Goal: Task Accomplishment & Management: Complete application form

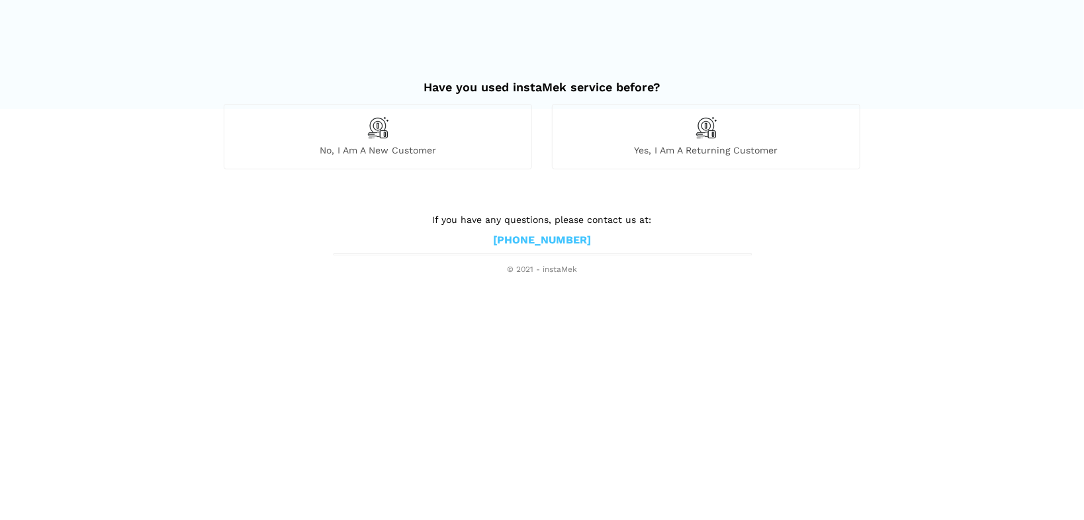
click at [395, 144] on span "No, I am a new customer" at bounding box center [377, 150] width 307 height 12
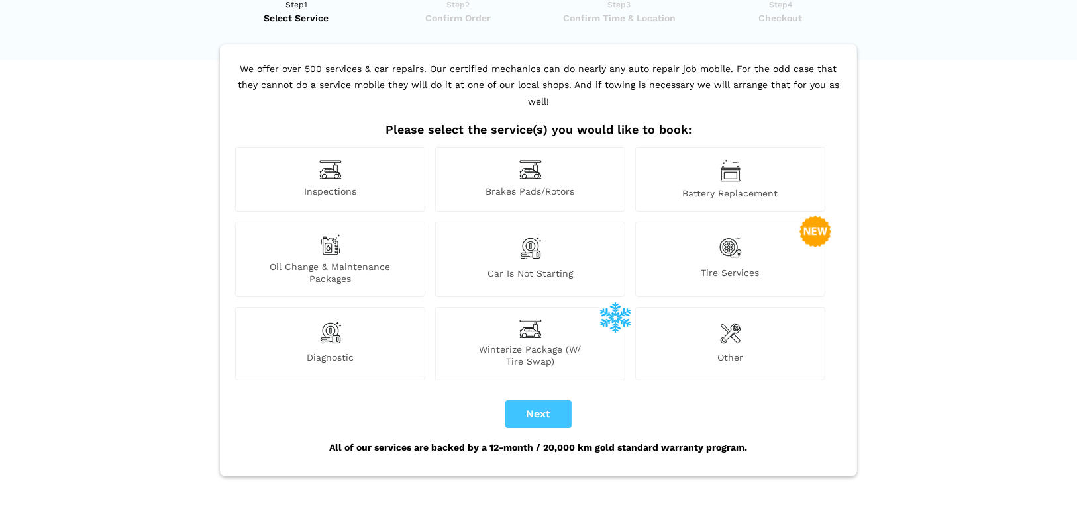
scroll to position [106, 0]
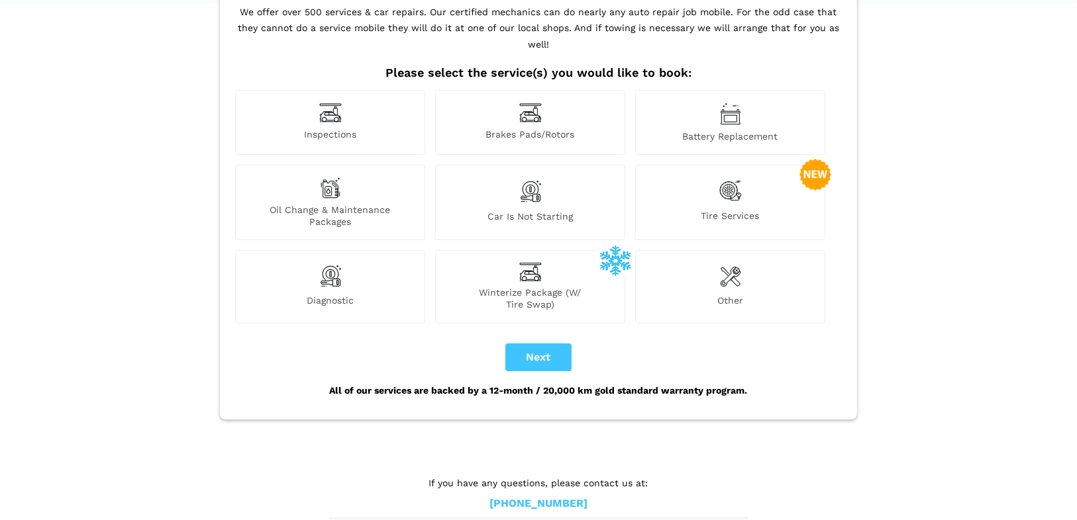
click at [344, 104] on div "Inspections" at bounding box center [330, 122] width 190 height 65
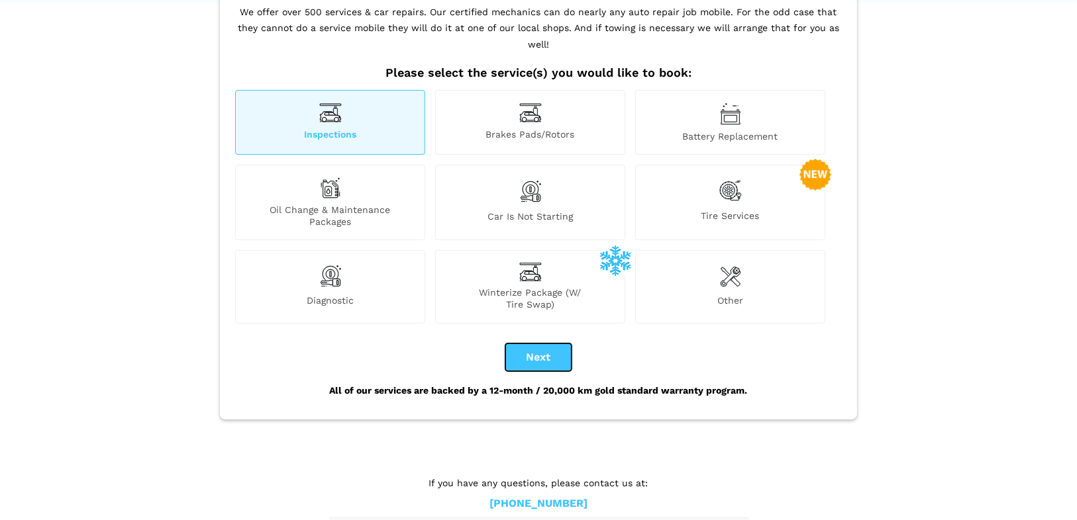
click at [562, 344] on button "Next" at bounding box center [538, 358] width 66 height 28
checkbox input "true"
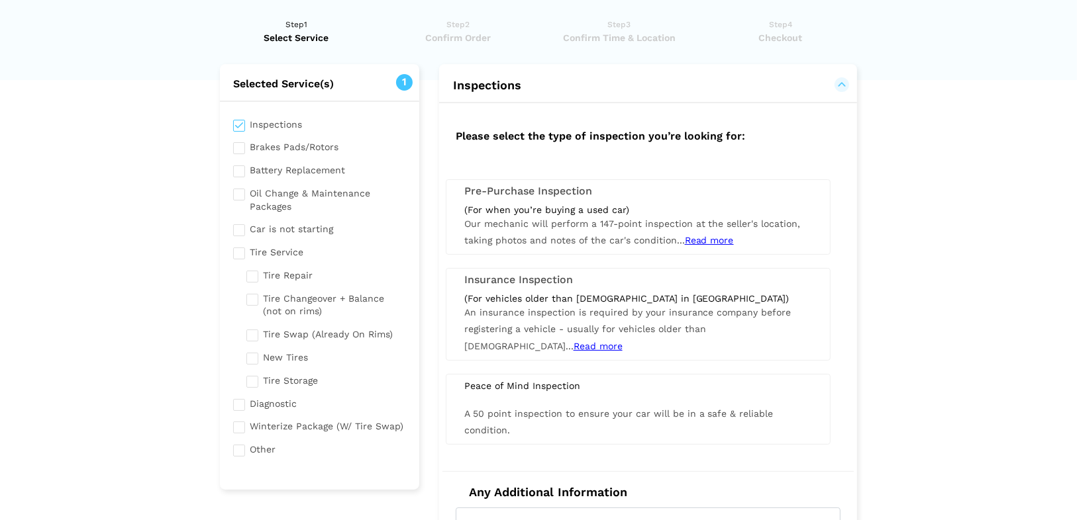
scroll to position [0, 0]
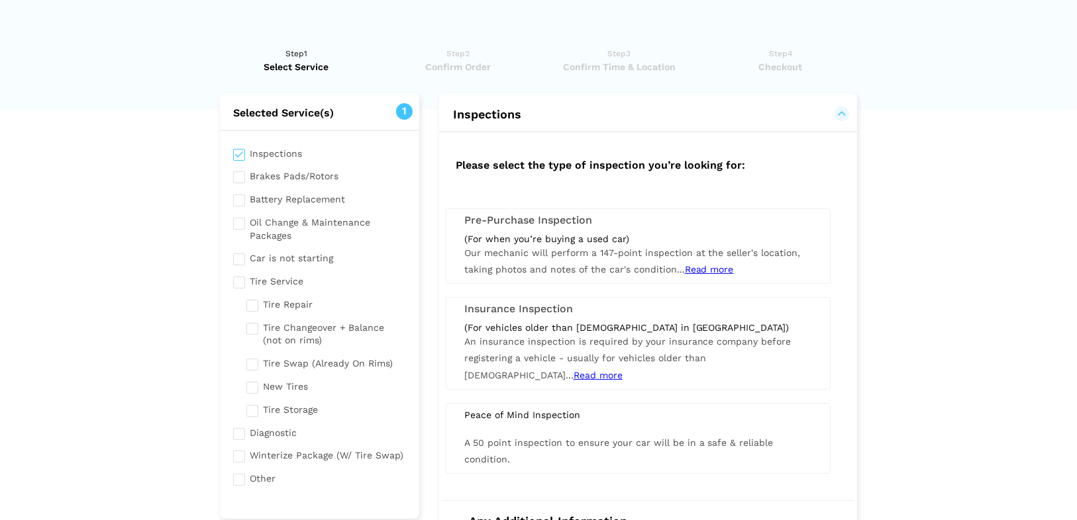
click at [557, 217] on h3 "Pre-Purchase Inspection" at bounding box center [638, 221] width 348 height 12
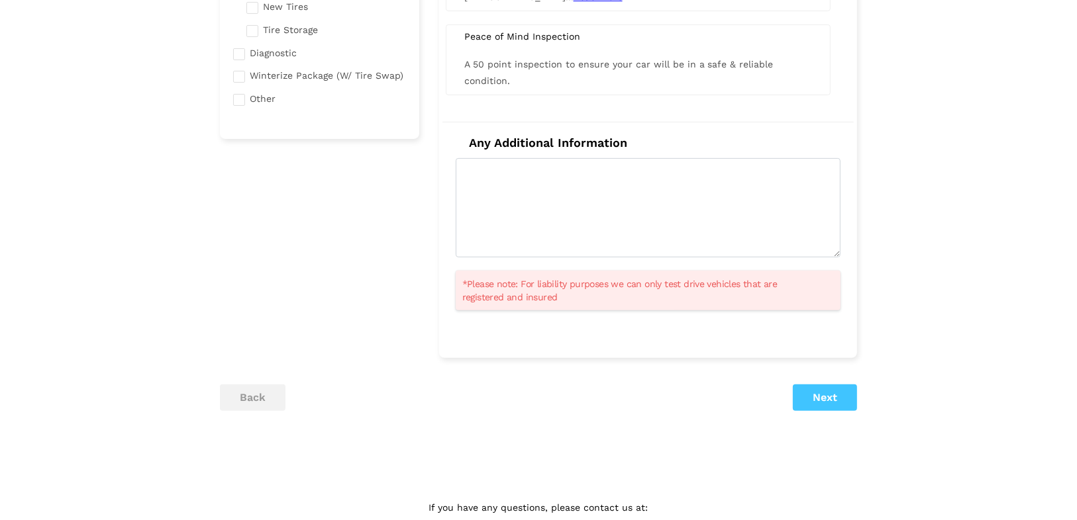
scroll to position [420, 0]
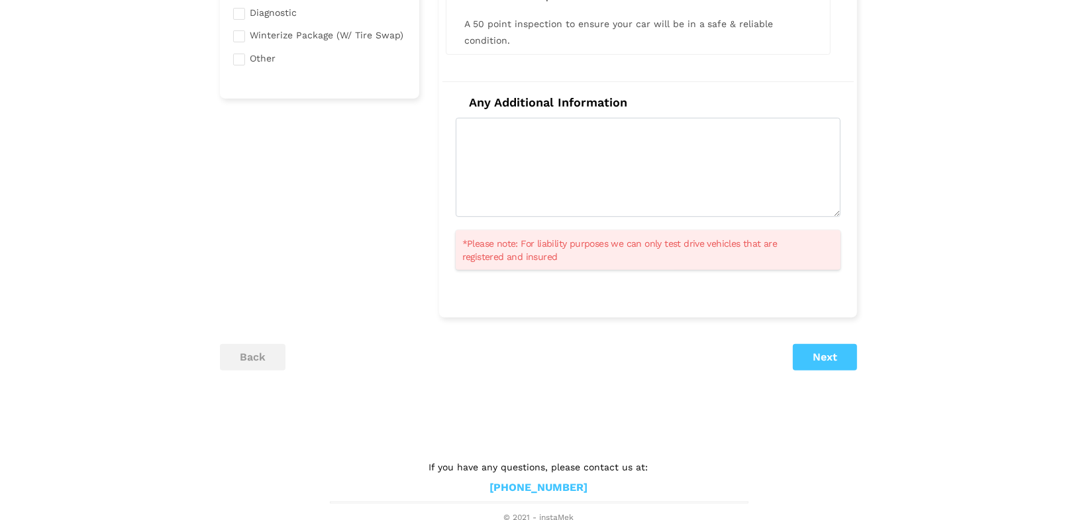
click at [783, 335] on div "Selected Service(s) 1 Inspections Brakes Pads/Rotors Tire Service" at bounding box center [538, 39] width 657 height 732
click at [813, 364] on button "Next" at bounding box center [824, 357] width 64 height 26
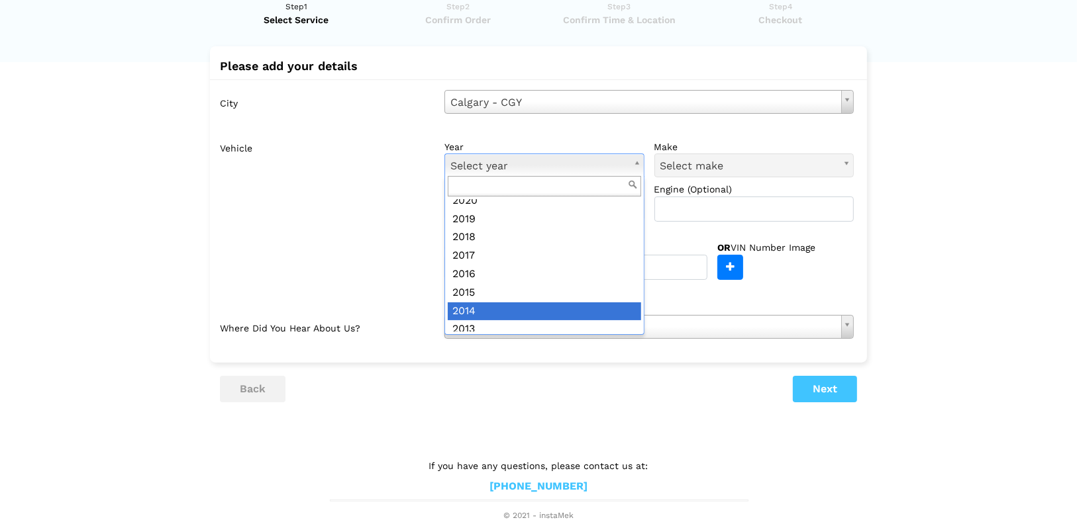
scroll to position [143, 0]
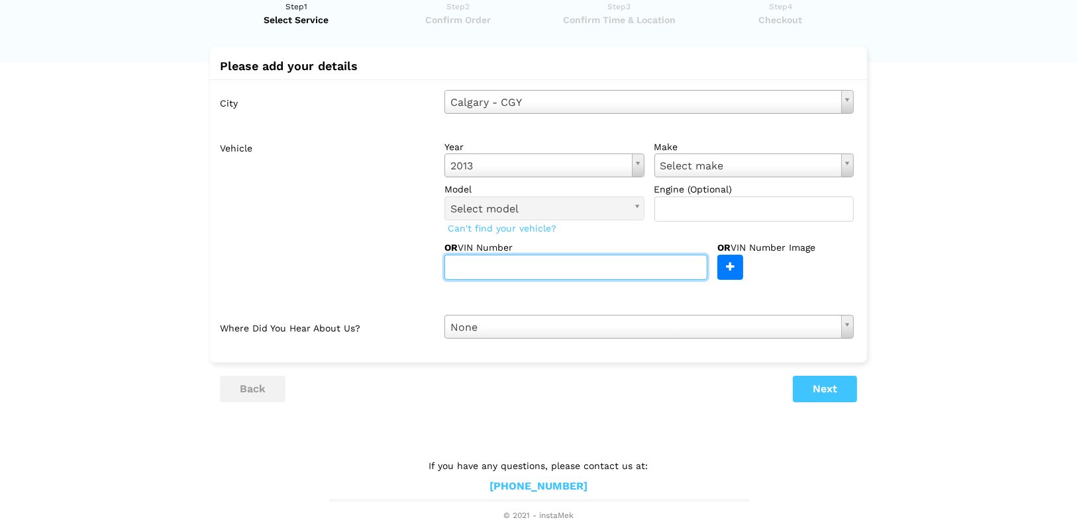
click at [507, 263] on input "text" at bounding box center [575, 267] width 263 height 25
paste input "[US_VEHICLE_IDENTIFICATION_NUMBER]"
type input "[US_VEHICLE_IDENTIFICATION_NUMBER]"
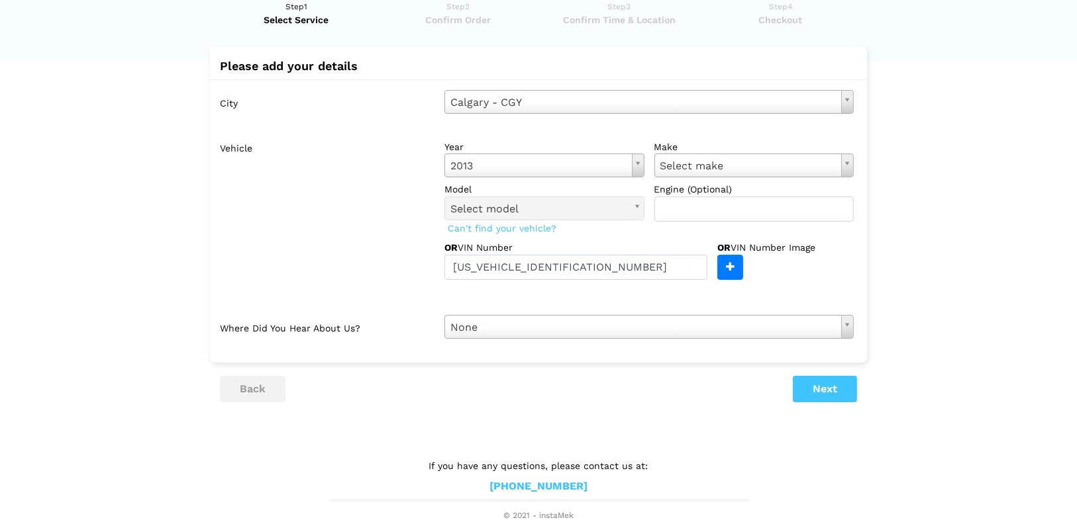
drag, startPoint x: 721, startPoint y: 171, endPoint x: 718, endPoint y: 178, distance: 8.0
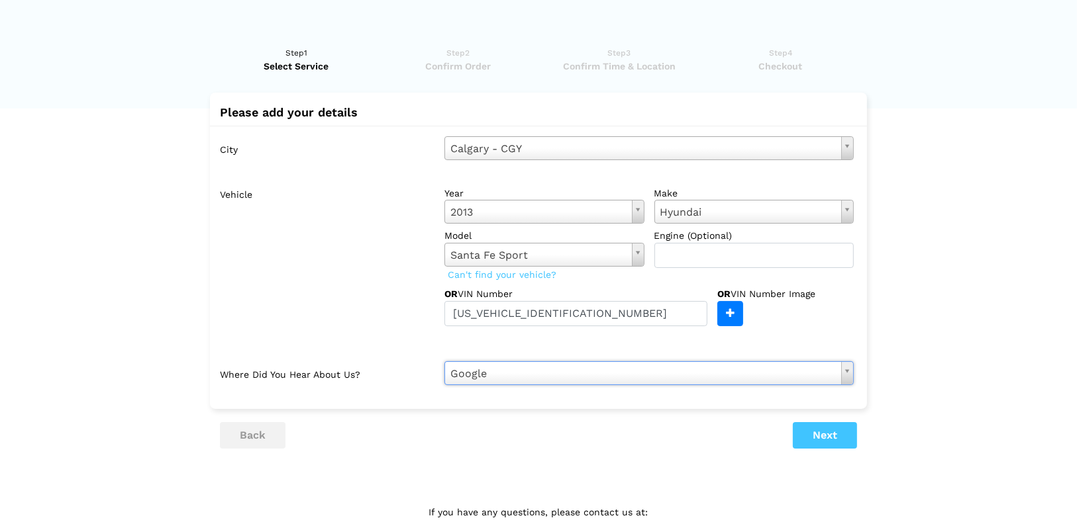
scroll to position [0, 0]
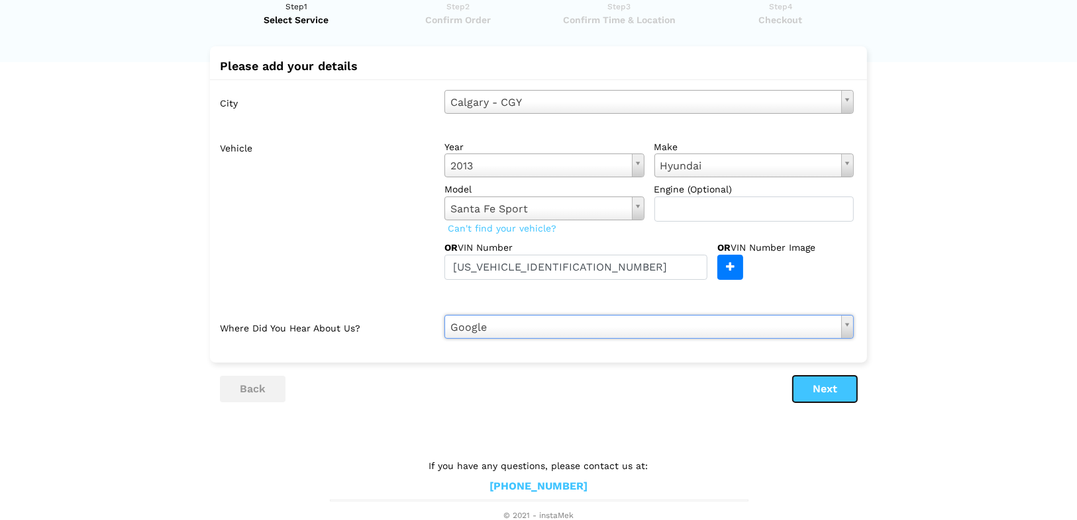
click at [810, 385] on button "Next" at bounding box center [824, 389] width 64 height 26
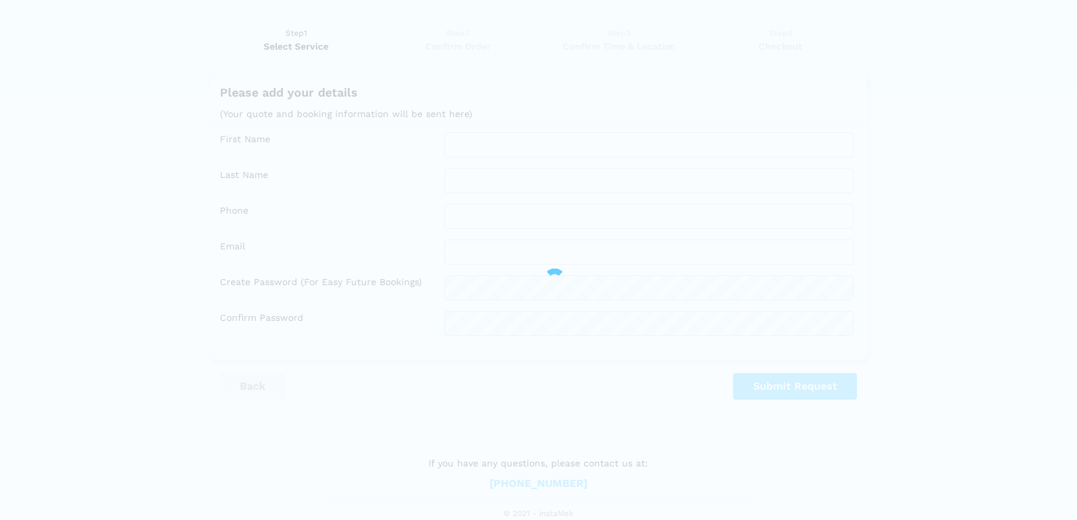
scroll to position [19, 0]
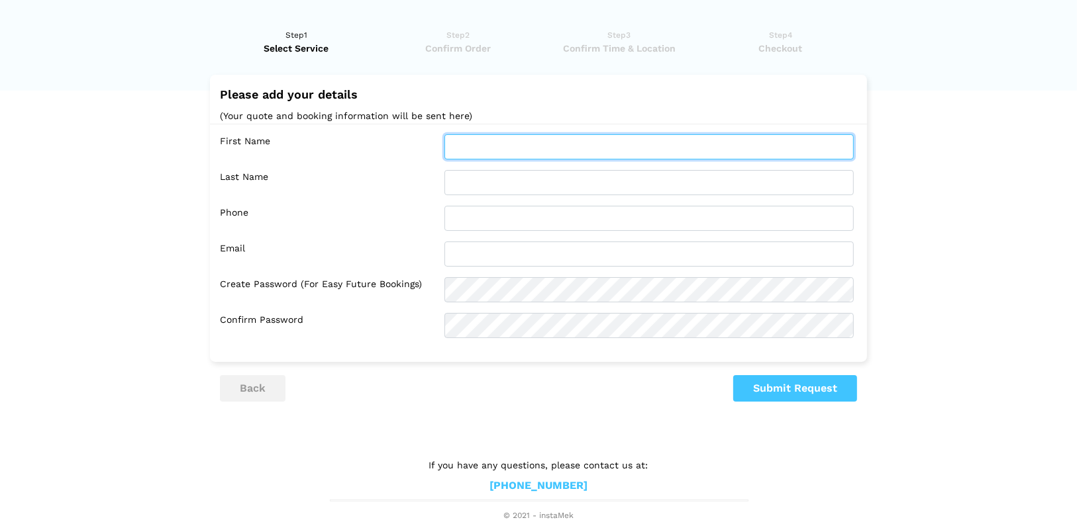
click at [478, 146] on input "text" at bounding box center [648, 146] width 409 height 25
type input "[PERSON_NAME]"
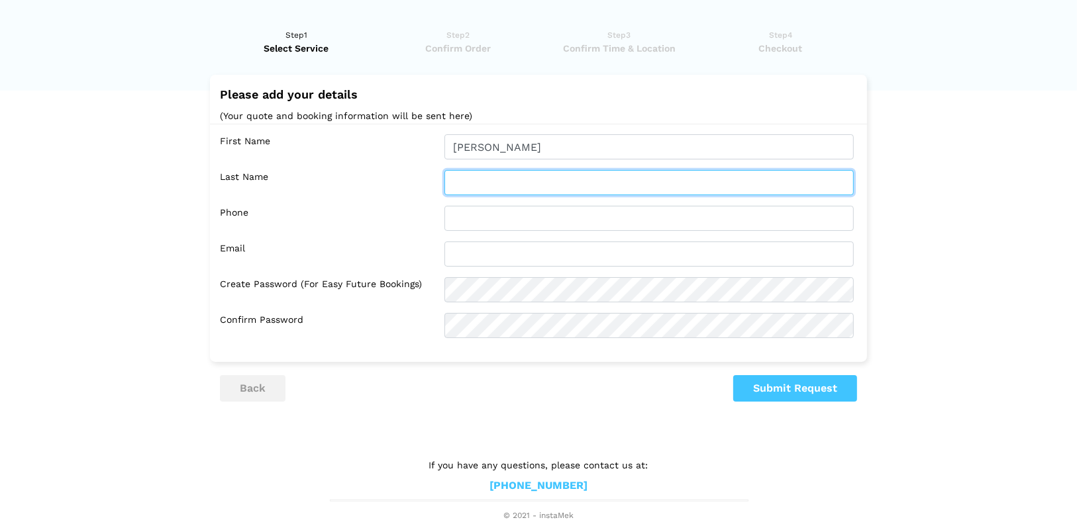
type input "[DEMOGRAPHIC_DATA]"
type input "4033713999"
type input "[EMAIL_ADDRESS][DOMAIN_NAME]"
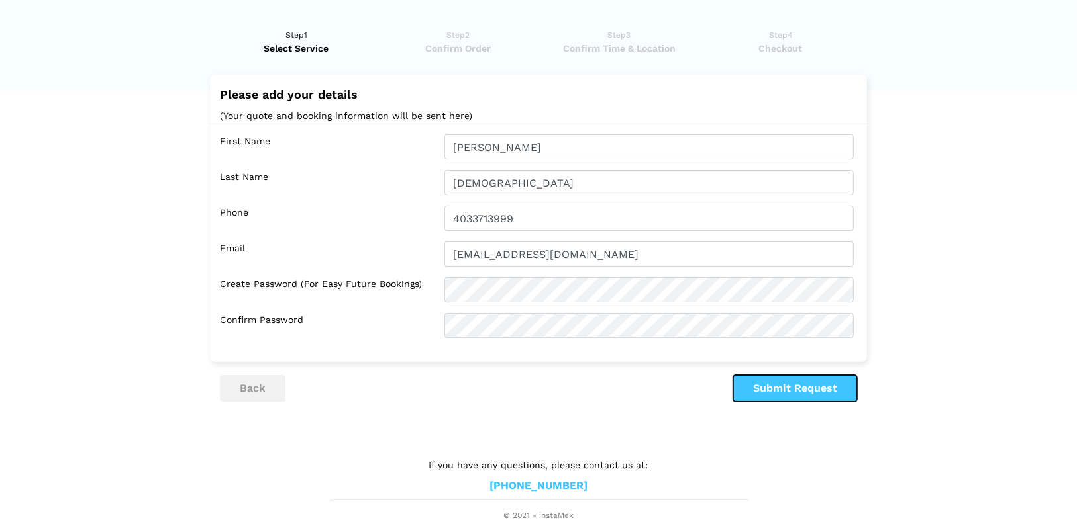
click at [766, 399] on button "Submit Request" at bounding box center [795, 388] width 124 height 26
click at [755, 396] on button "Submit Request" at bounding box center [795, 388] width 124 height 26
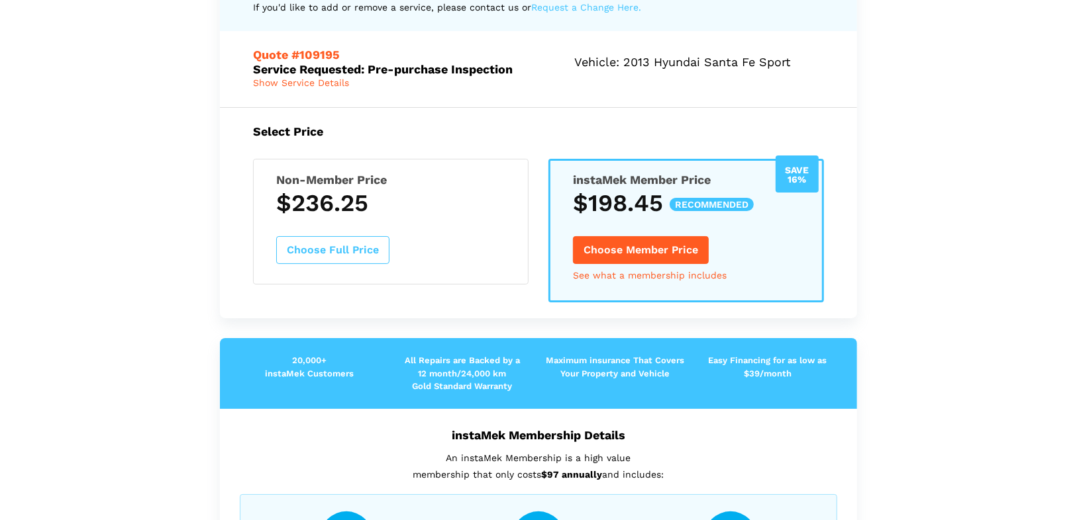
scroll to position [78, 0]
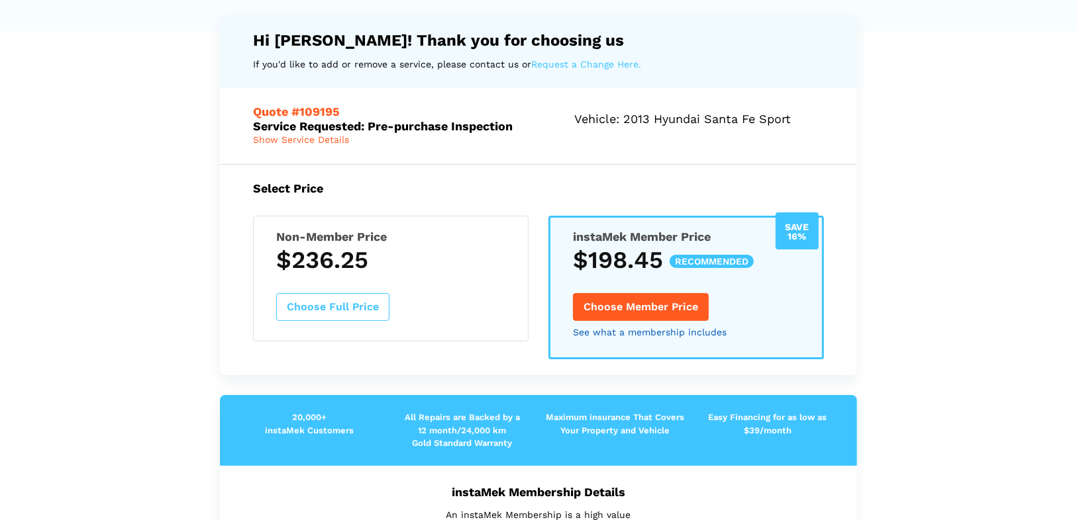
click at [702, 332] on link "See what a membership includes" at bounding box center [650, 332] width 154 height 9
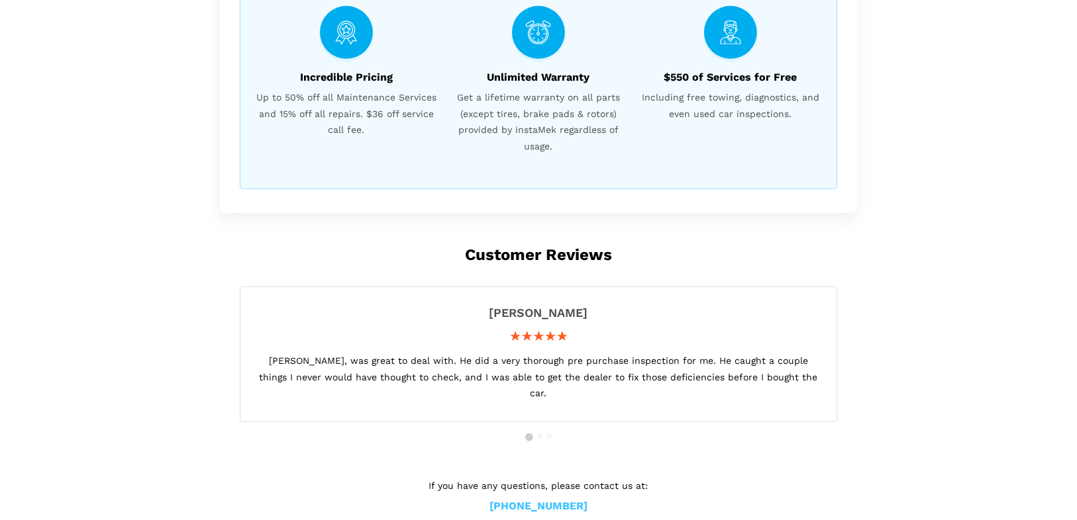
scroll to position [643, 0]
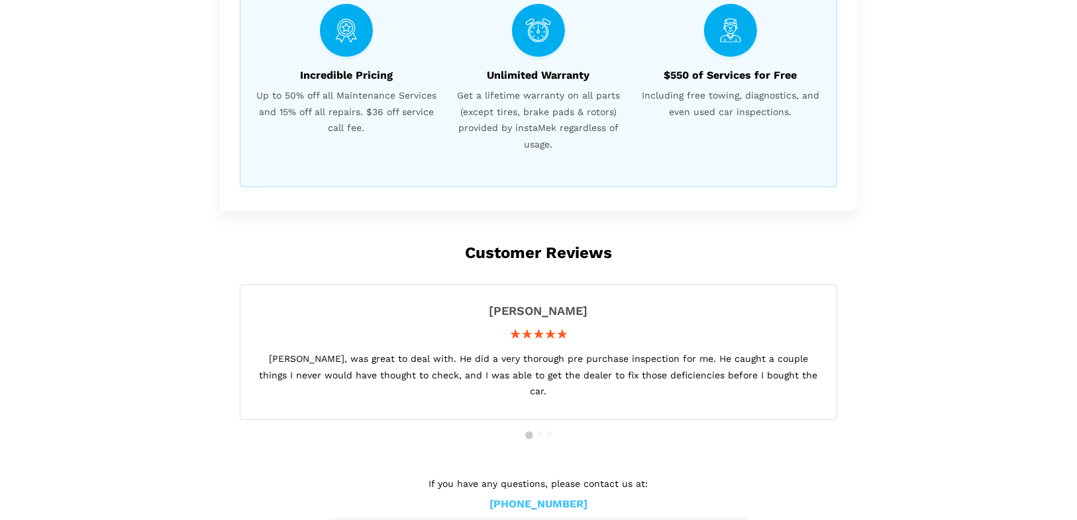
drag, startPoint x: 548, startPoint y: 315, endPoint x: 730, endPoint y: 127, distance: 261.7
drag, startPoint x: 823, startPoint y: 434, endPoint x: 861, endPoint y: 276, distance: 162.2
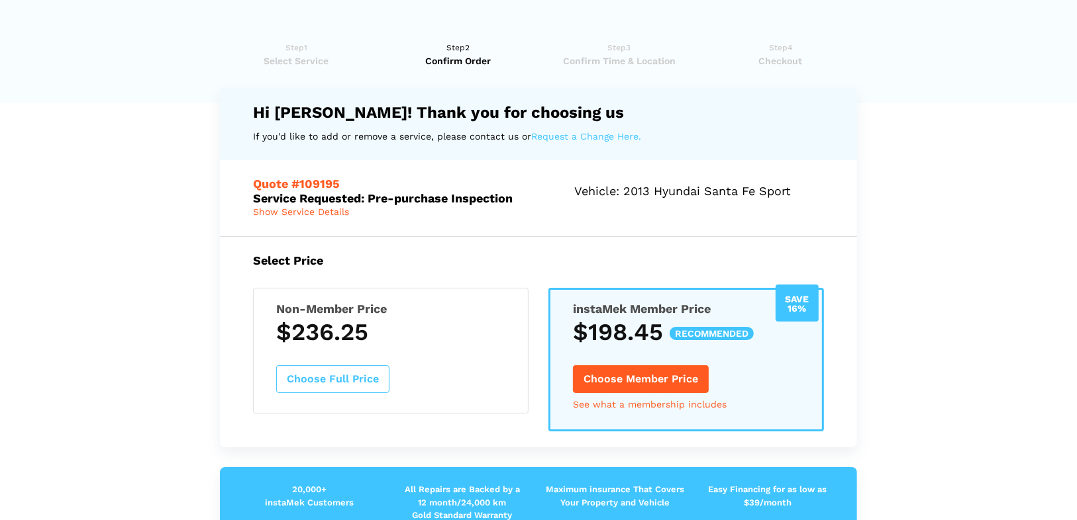
scroll to position [0, 0]
